Goal: Task Accomplishment & Management: Complete application form

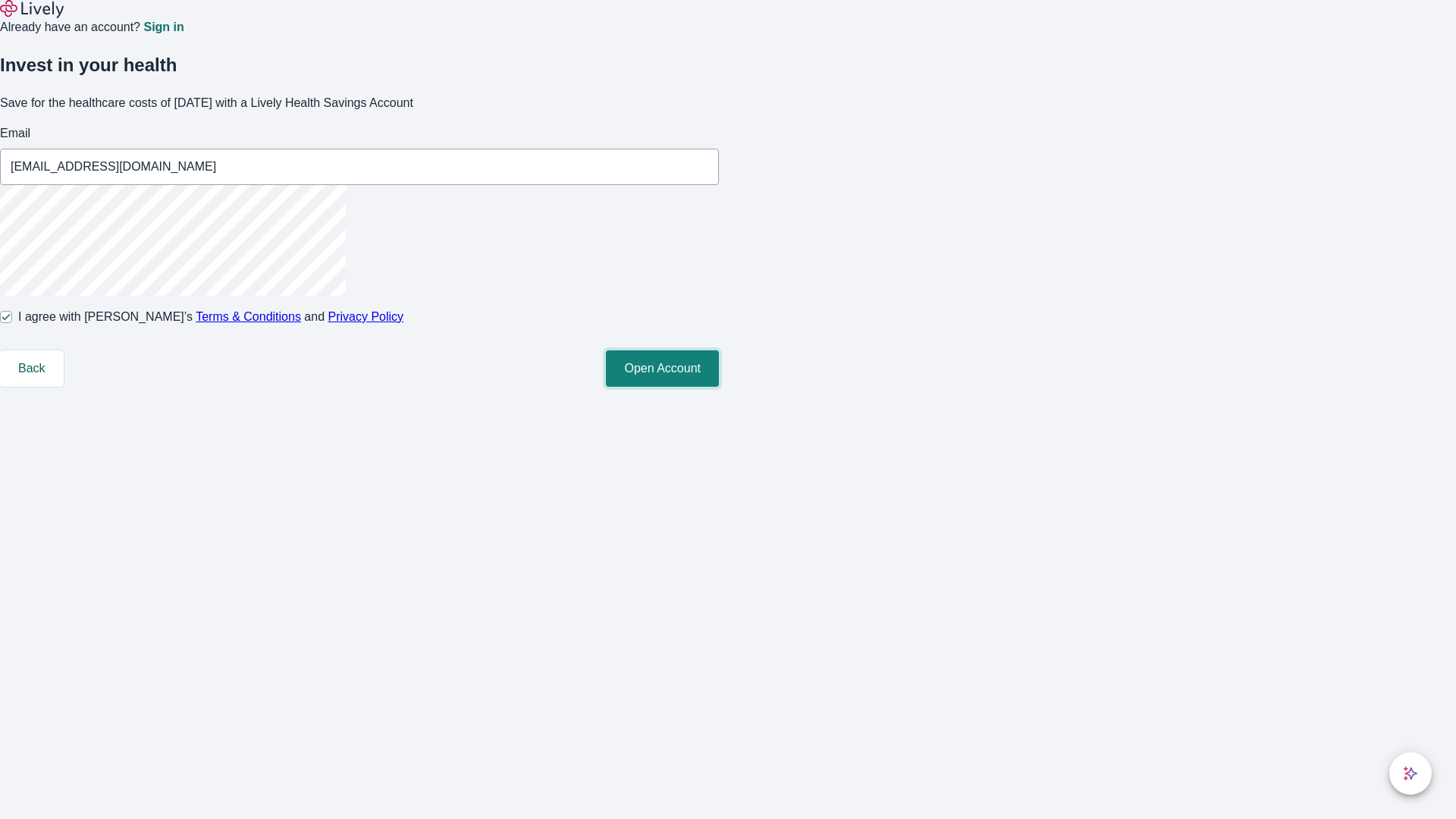
click at [719, 387] on button "Open Account" at bounding box center [662, 369] width 113 height 37
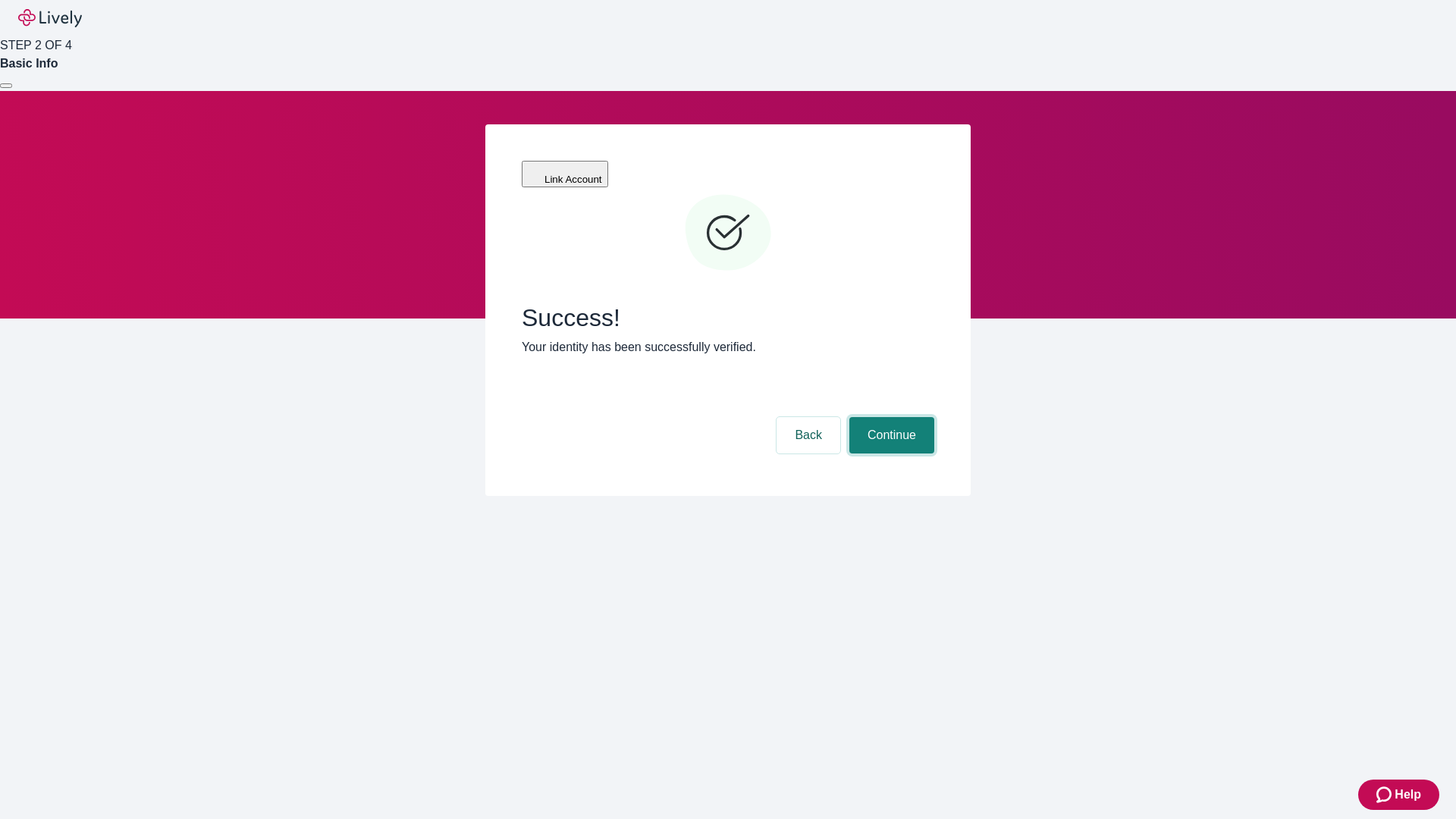
click at [889, 417] on button "Continue" at bounding box center [892, 435] width 85 height 37
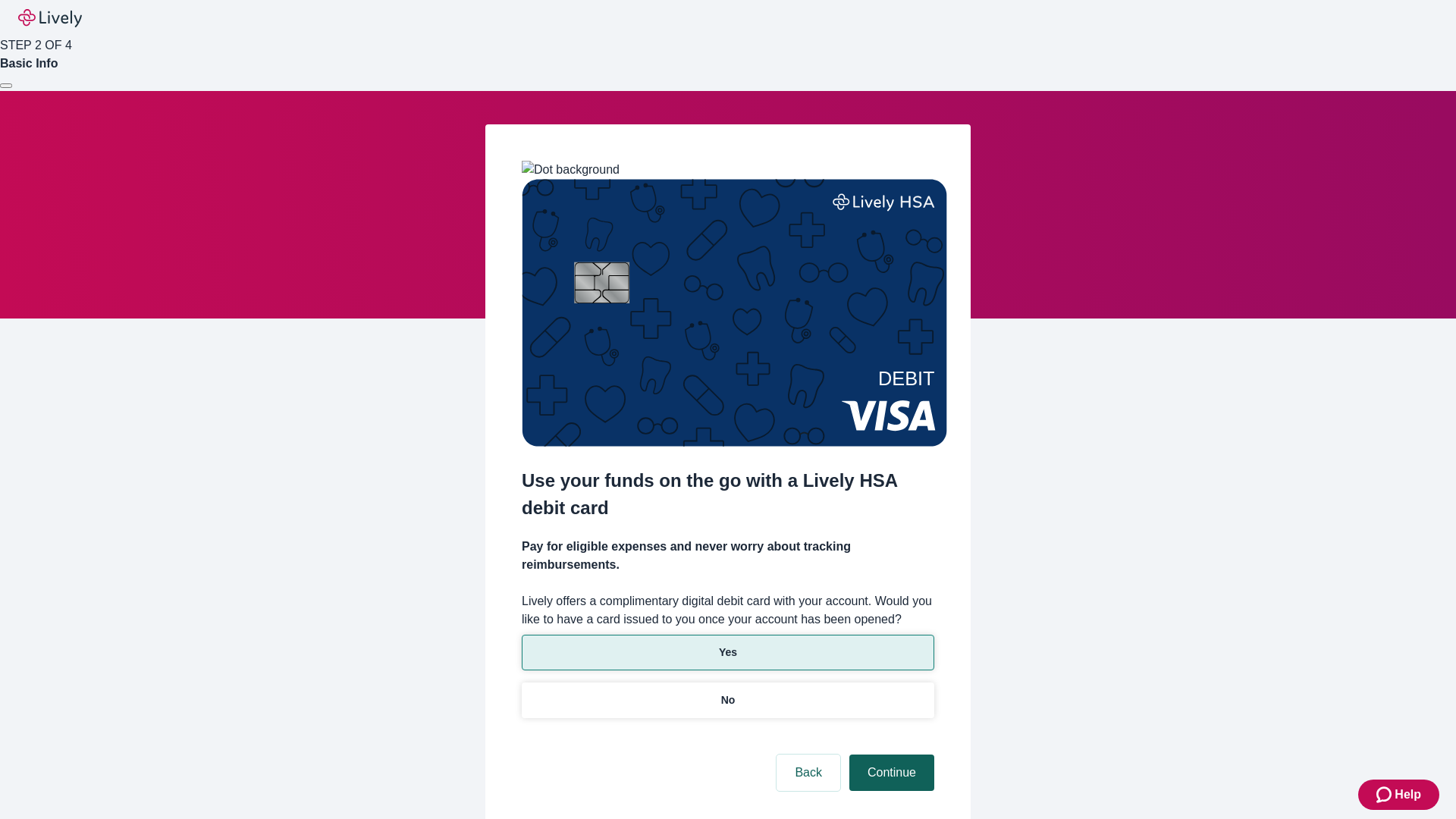
click at [727, 645] on p "Yes" at bounding box center [728, 652] width 18 height 16
click at [889, 755] on button "Continue" at bounding box center [892, 773] width 85 height 37
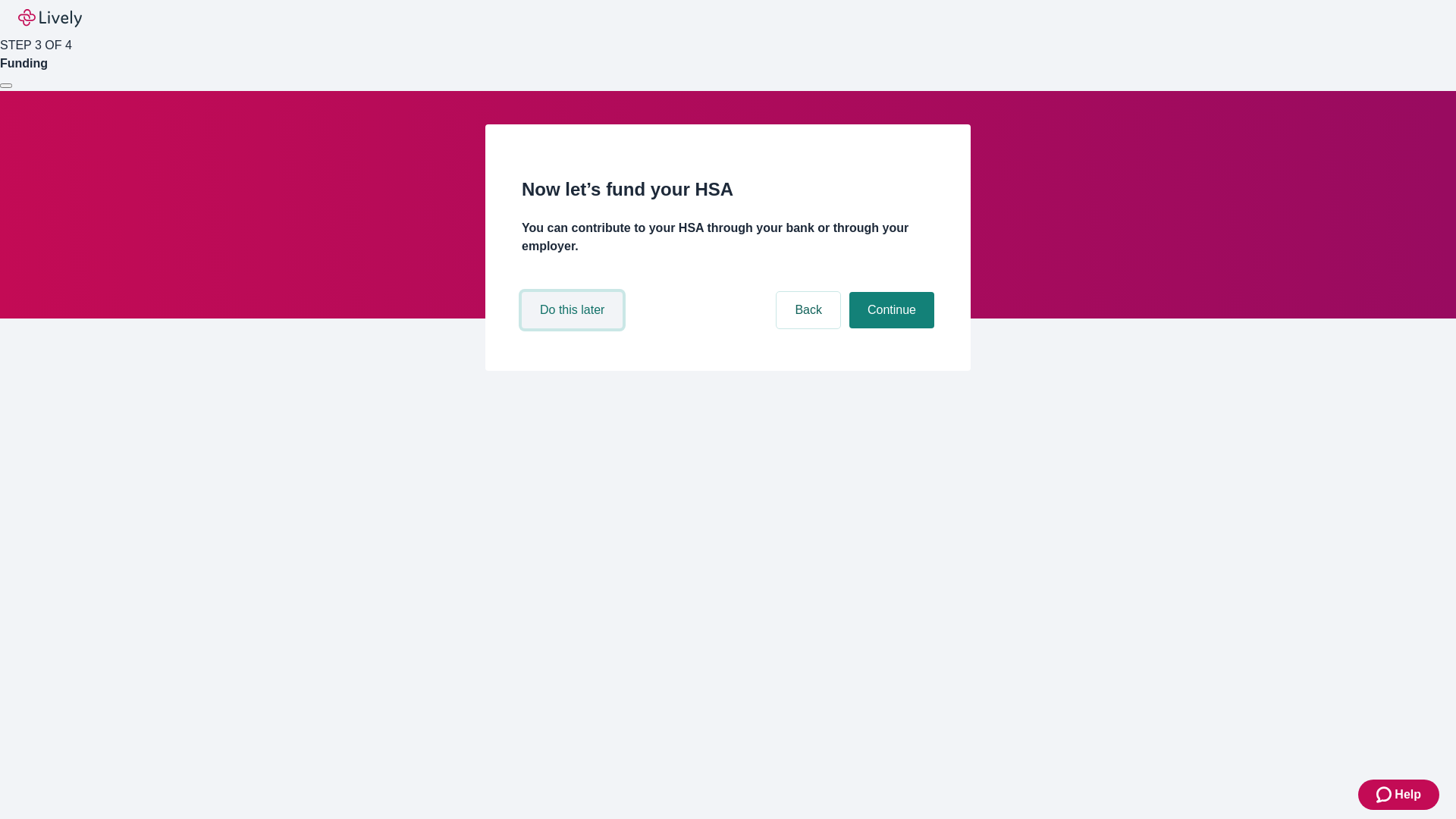
click at [574, 328] on button "Do this later" at bounding box center [572, 310] width 101 height 37
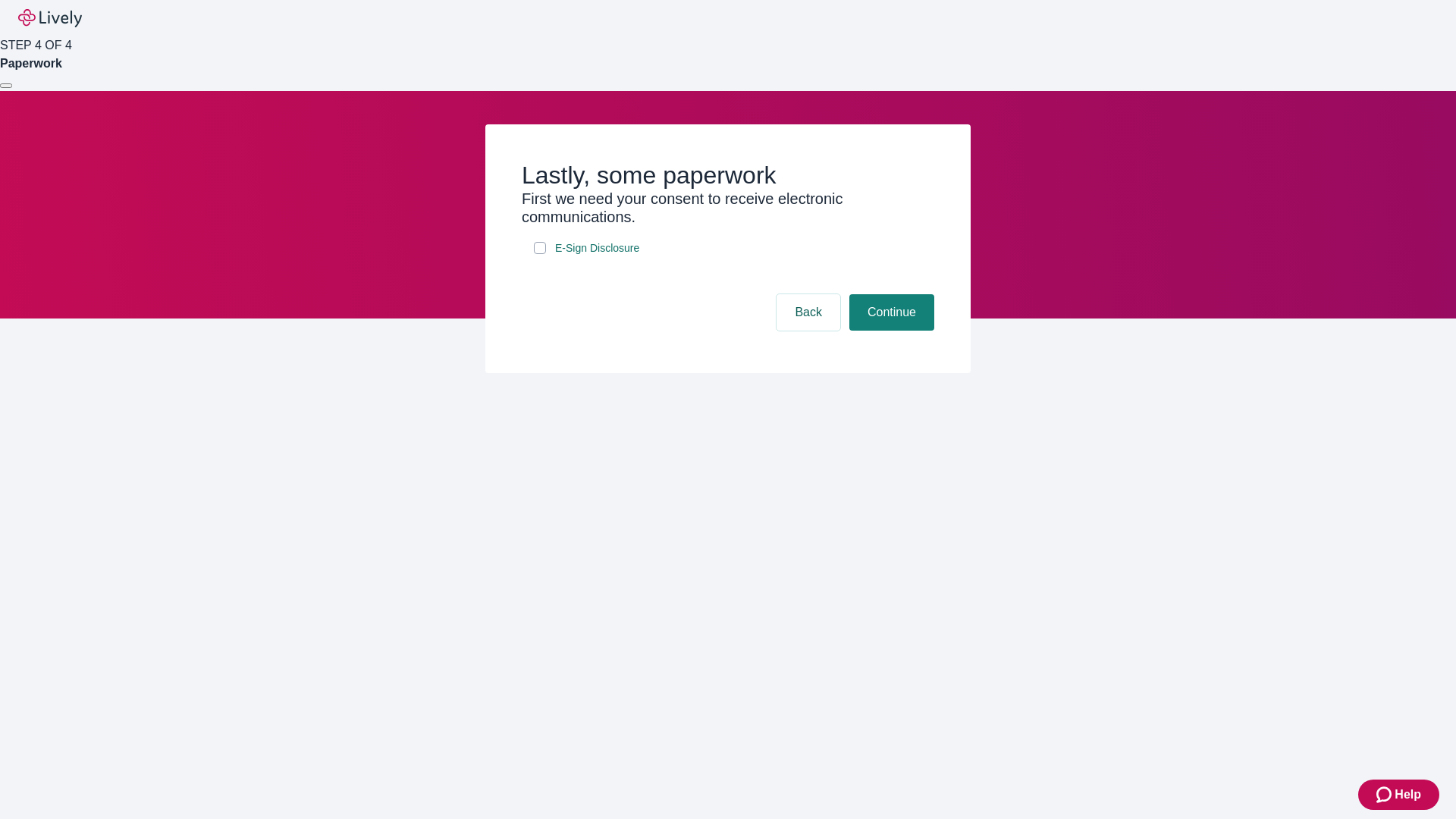
click at [540, 254] on input "E-Sign Disclosure" at bounding box center [540, 248] width 12 height 12
checkbox input "true"
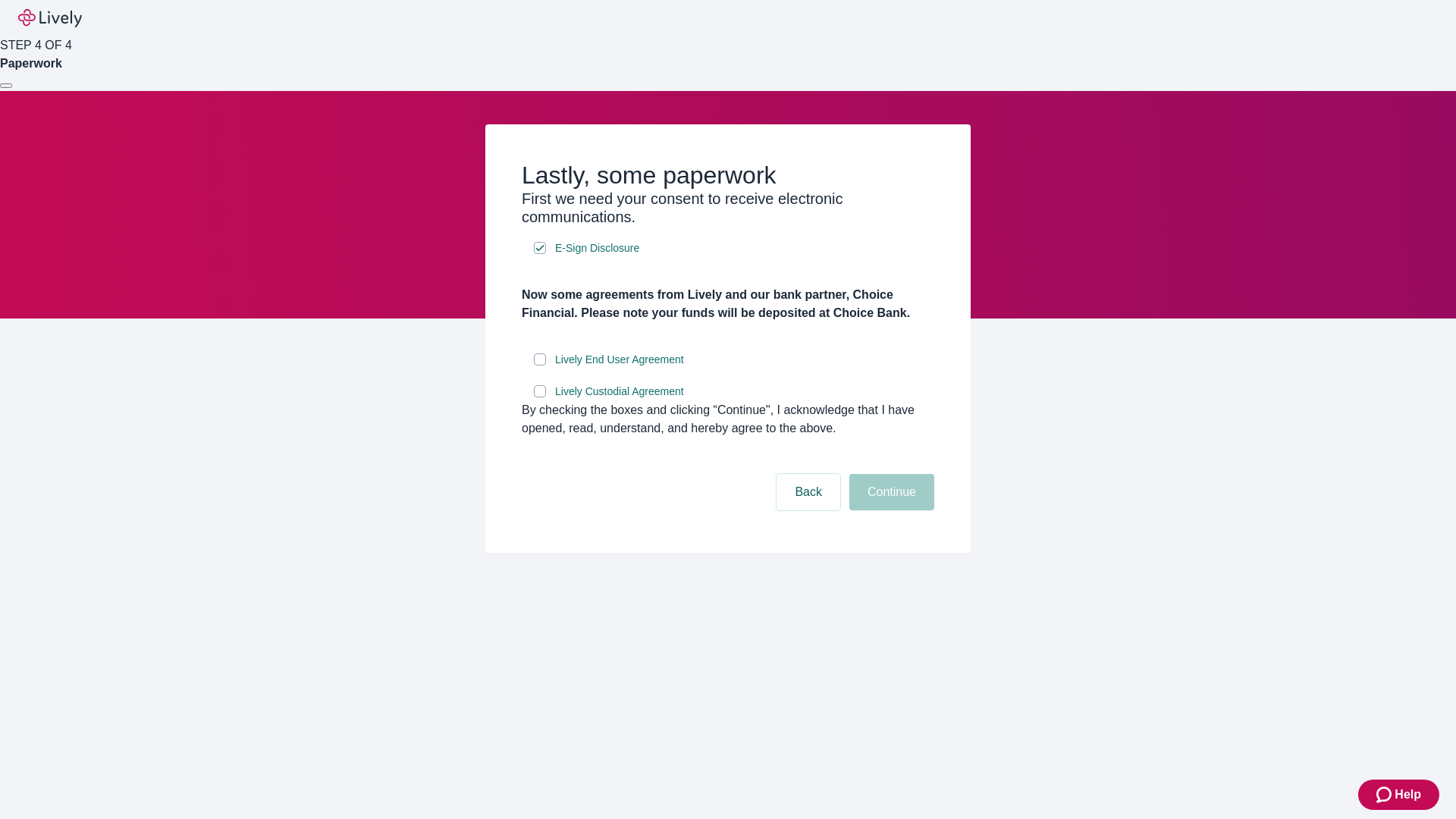
click at [540, 366] on input "Lively End User Agreement" at bounding box center [540, 359] width 12 height 12
checkbox input "true"
click at [540, 398] on input "Lively Custodial Agreement" at bounding box center [540, 392] width 12 height 12
checkbox input "true"
click at [889, 510] on button "Continue" at bounding box center [892, 492] width 85 height 37
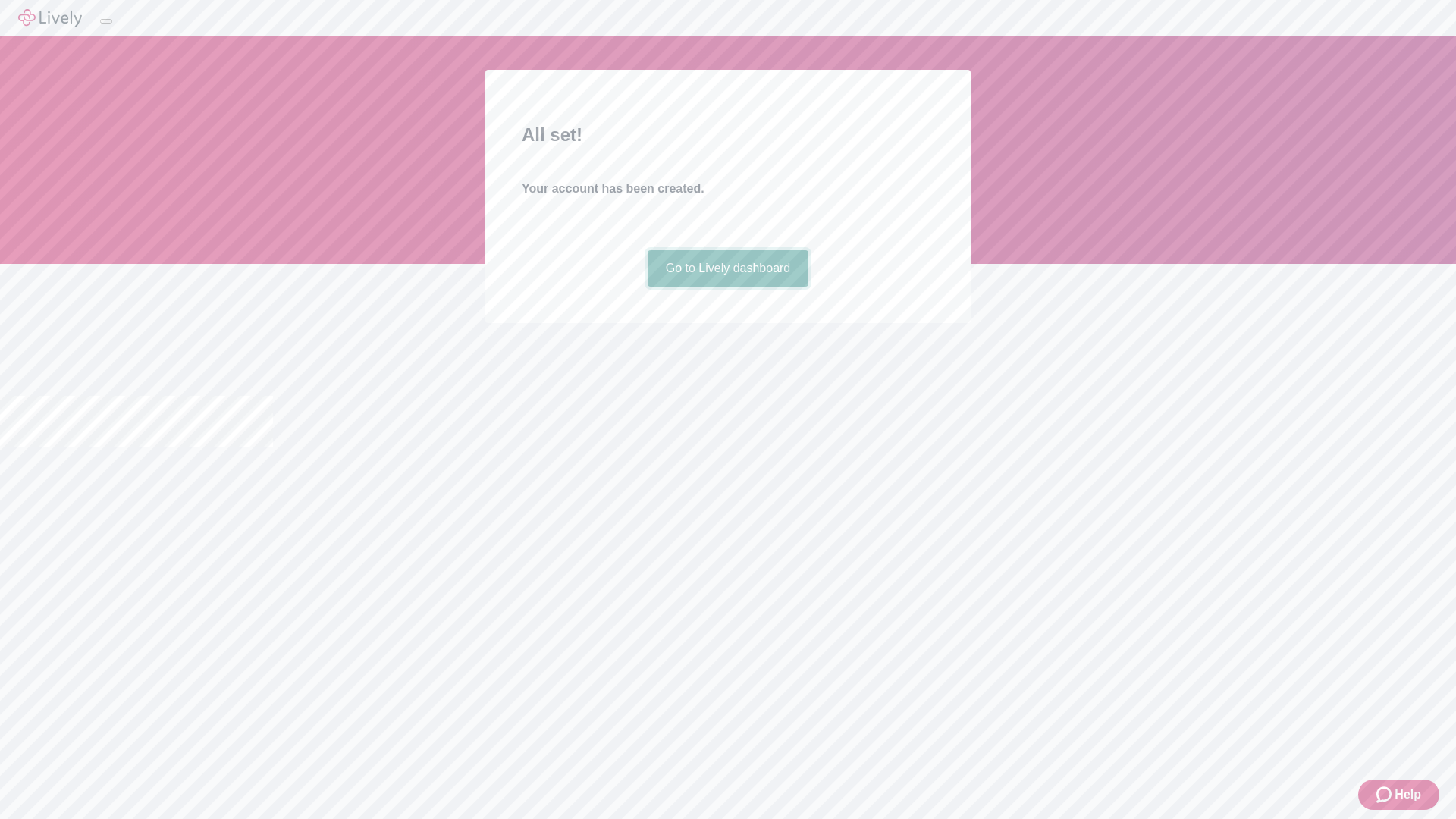
click at [727, 287] on link "Go to Lively dashboard" at bounding box center [728, 268] width 161 height 37
